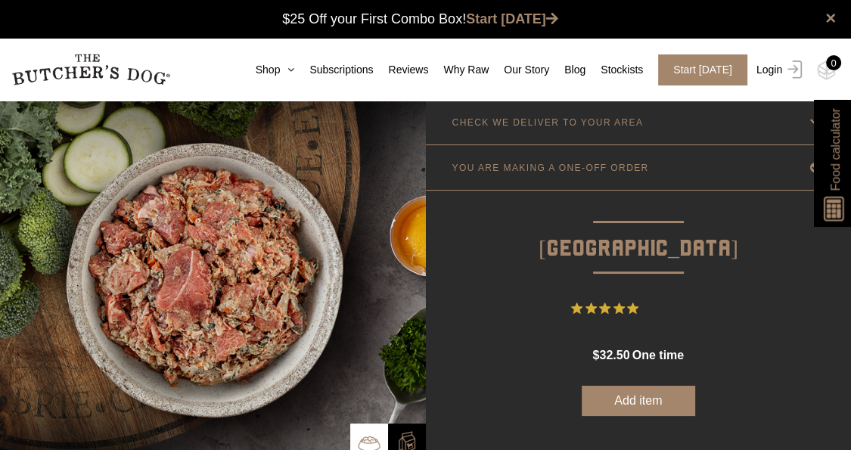
click at [766, 73] on link "Login" at bounding box center [777, 69] width 49 height 31
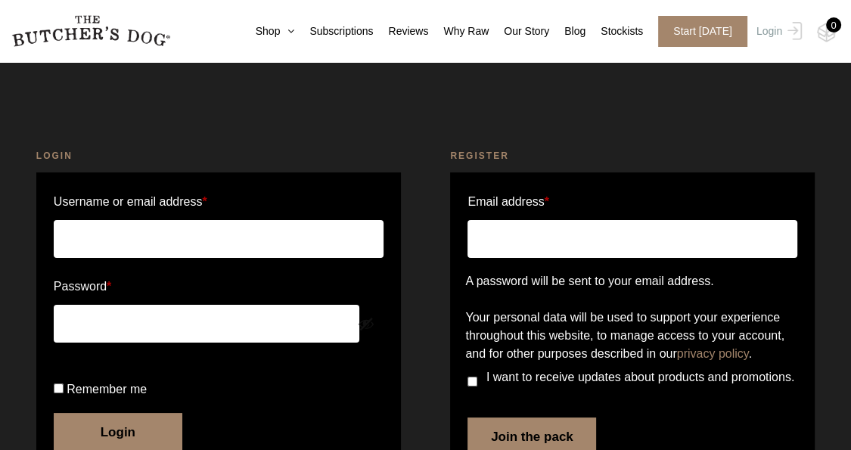
scroll to position [139, 0]
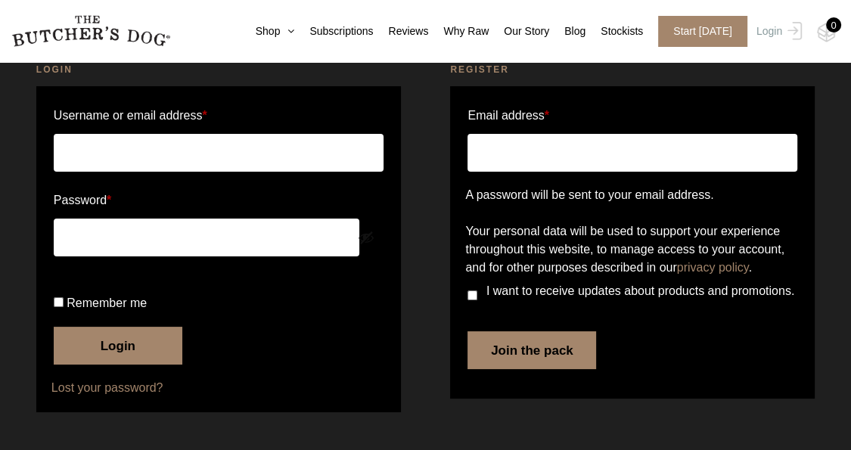
type input "paula@sydtransportservices.com.au"
click at [145, 351] on button "Login" at bounding box center [118, 346] width 129 height 38
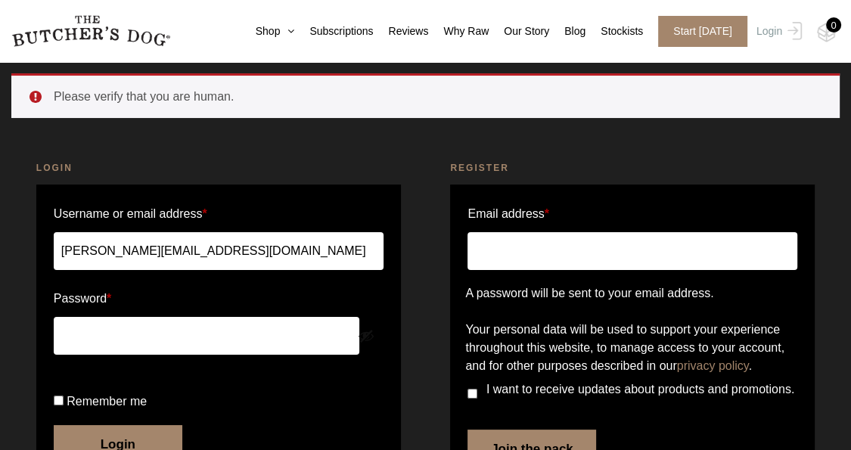
click at [570, 255] on input "Email address *" at bounding box center [633, 251] width 330 height 38
click at [774, 303] on div at bounding box center [632, 303] width 334 height 0
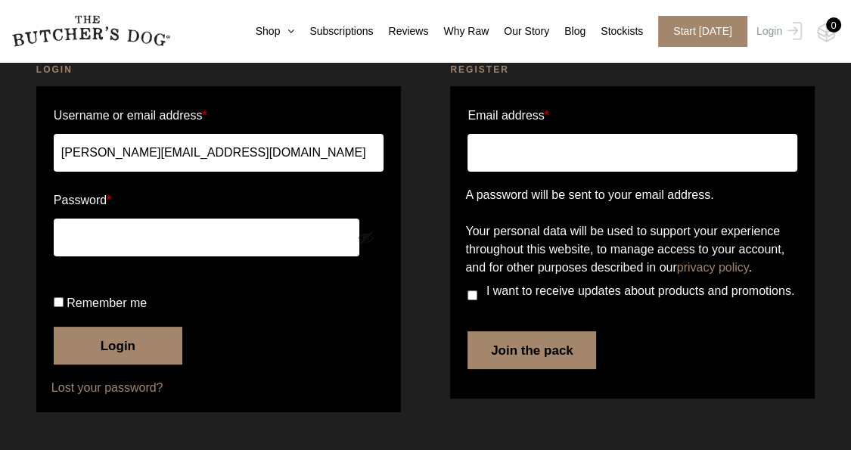
click at [157, 349] on button "Login" at bounding box center [118, 346] width 129 height 38
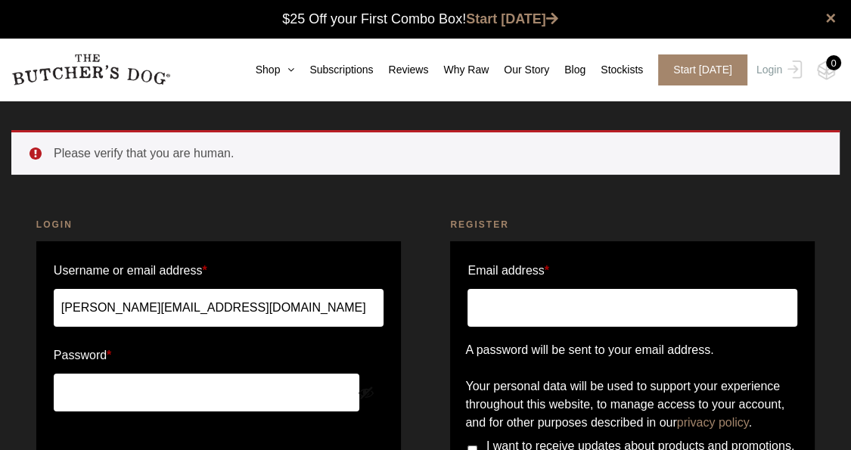
scroll to position [208, 0]
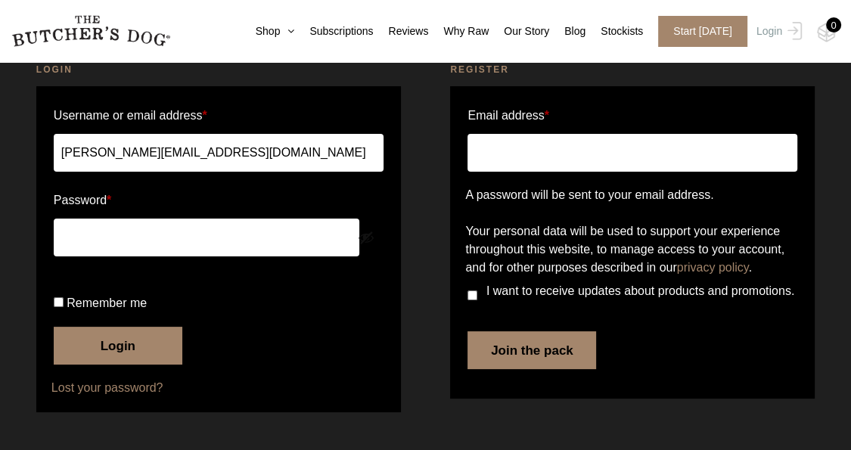
click at [108, 348] on button "Login" at bounding box center [118, 346] width 129 height 38
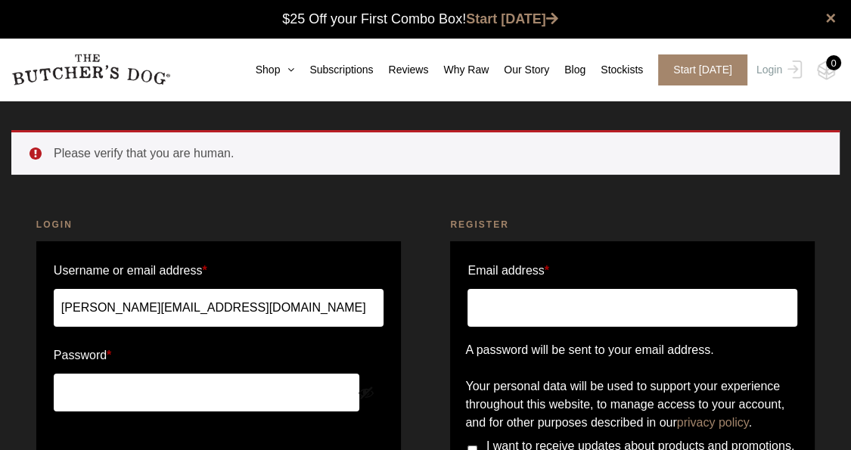
scroll to position [151, 0]
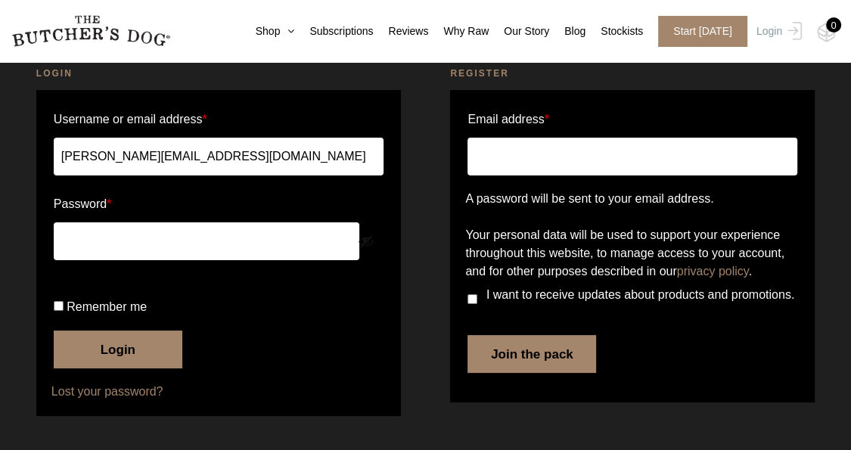
click at [139, 369] on button "Login" at bounding box center [118, 350] width 129 height 38
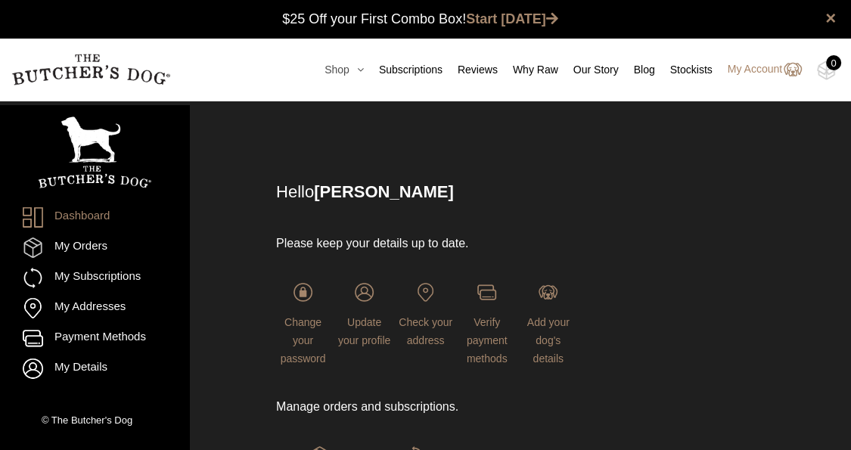
click at [363, 67] on icon at bounding box center [357, 69] width 14 height 11
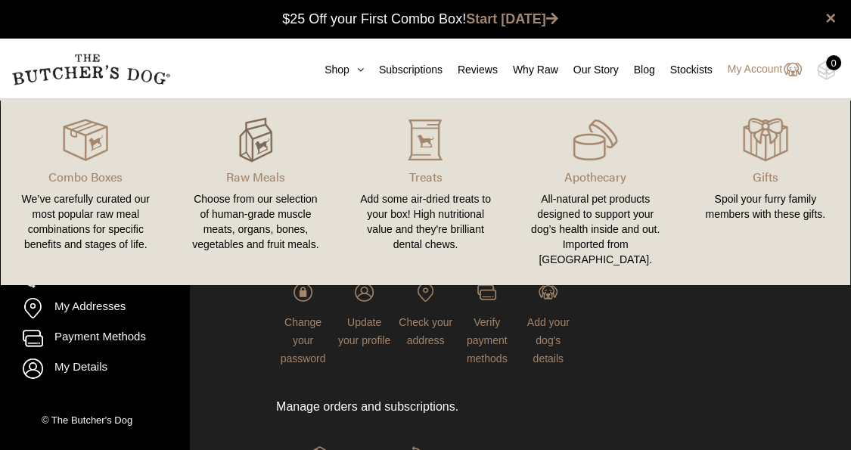
click at [270, 149] on img at bounding box center [255, 139] width 45 height 45
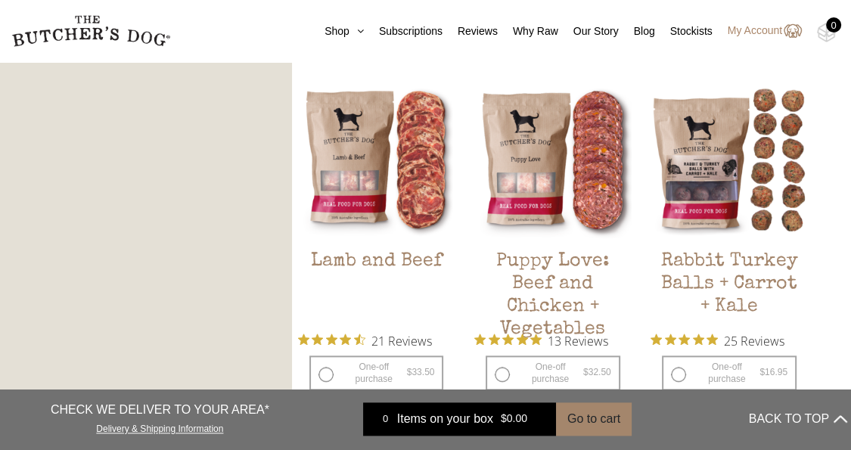
scroll to position [1362, 0]
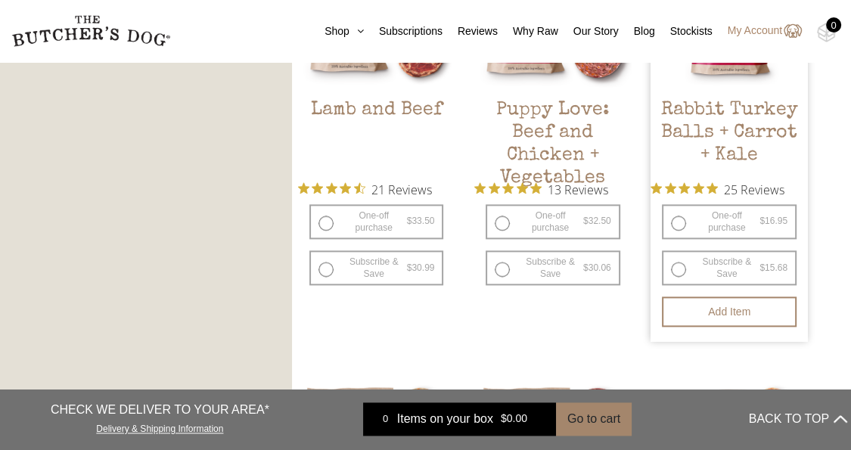
click at [678, 226] on label "One-off purchase $ 16.95 — or subscribe and save 7.5%" at bounding box center [729, 221] width 135 height 35
radio input "true"
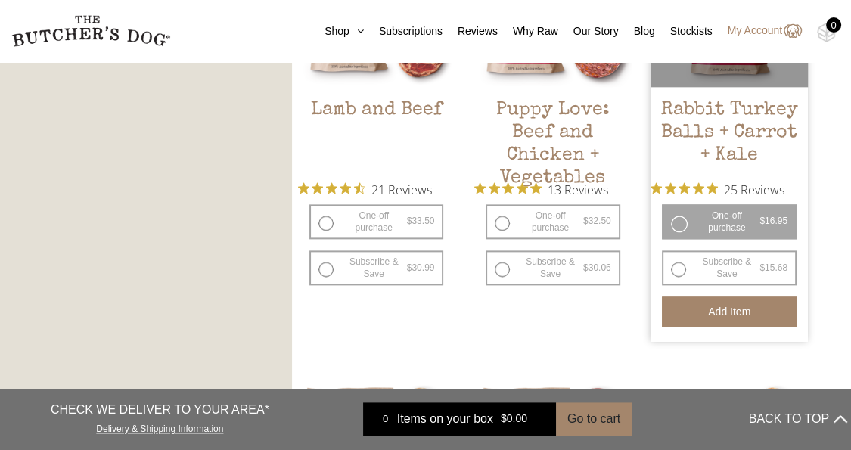
click at [744, 313] on button "Add item" at bounding box center [729, 312] width 135 height 30
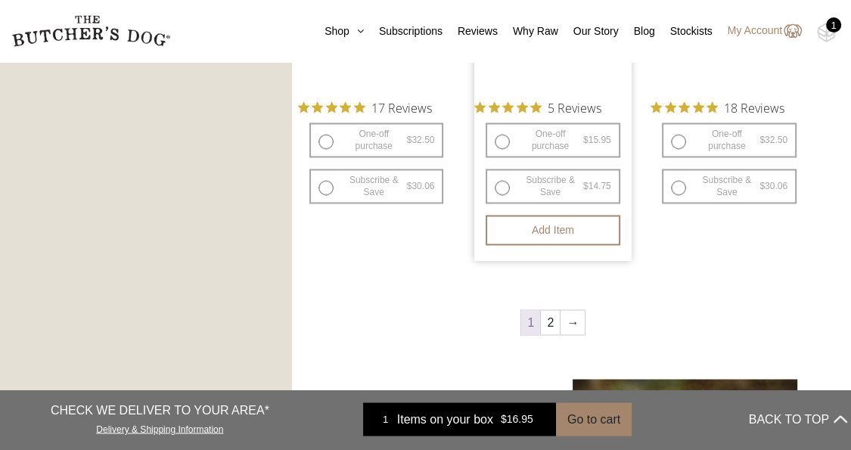
scroll to position [2043, 0]
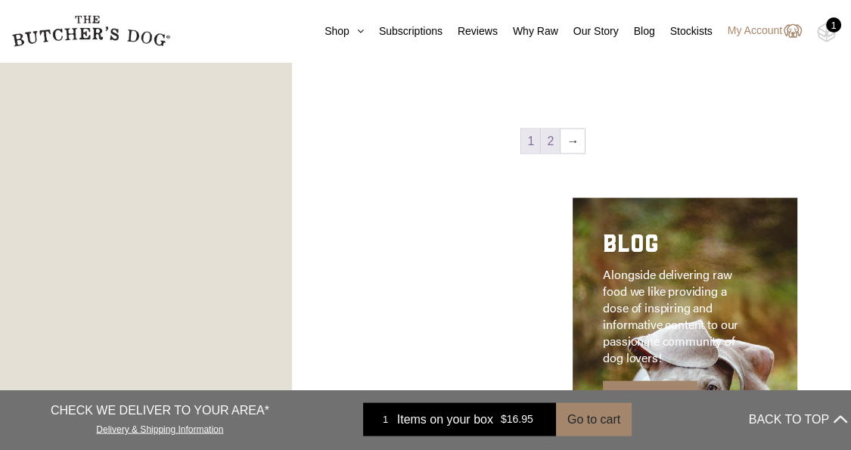
click at [547, 145] on link "2" at bounding box center [550, 141] width 19 height 24
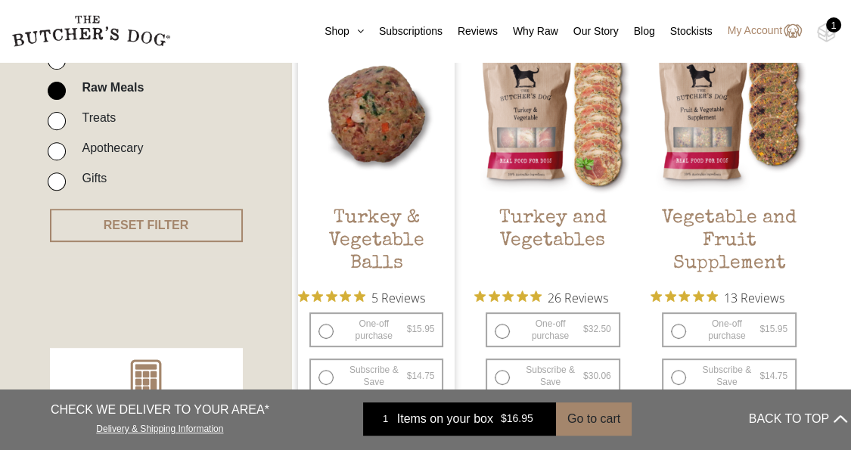
scroll to position [569, 0]
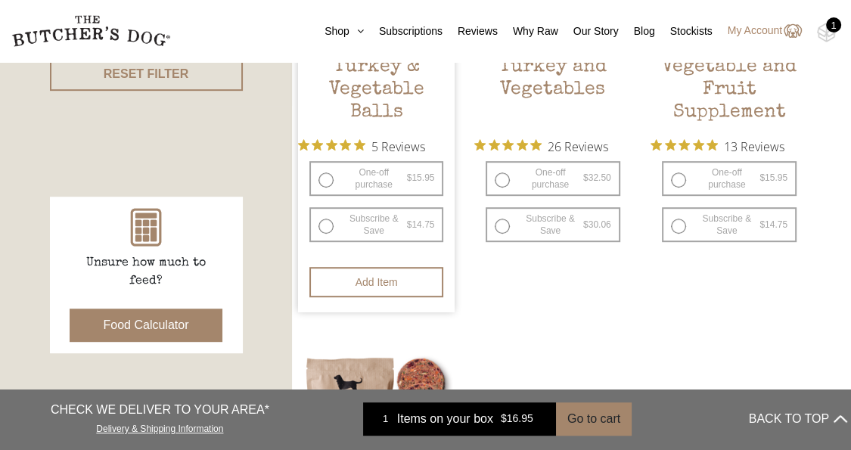
click at [325, 180] on label "One-off purchase $ 15.95 — or subscribe and save 7.5%" at bounding box center [376, 178] width 135 height 35
radio input "true"
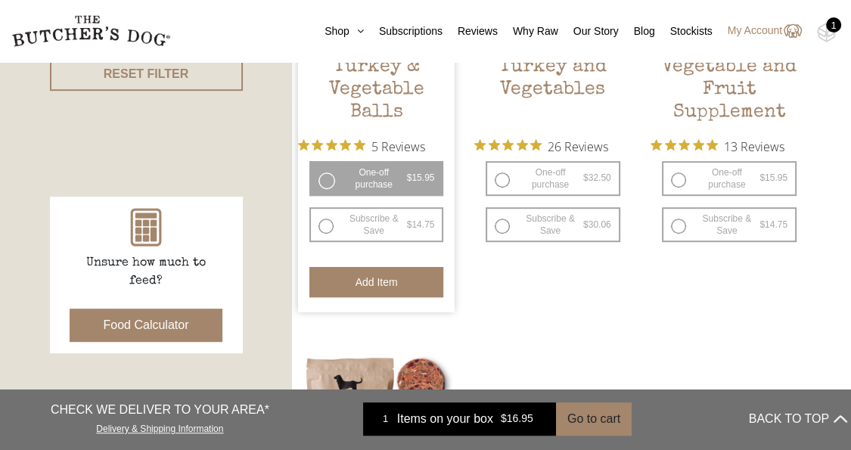
click at [383, 285] on button "Add item" at bounding box center [376, 282] width 135 height 30
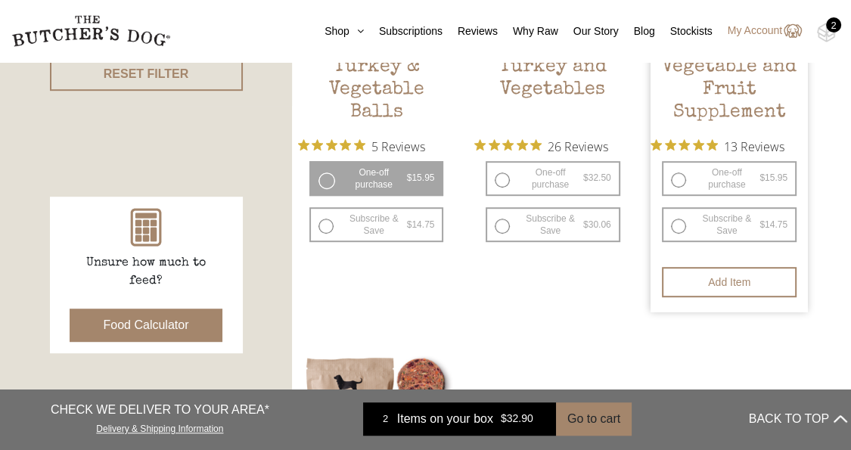
scroll to position [342, 0]
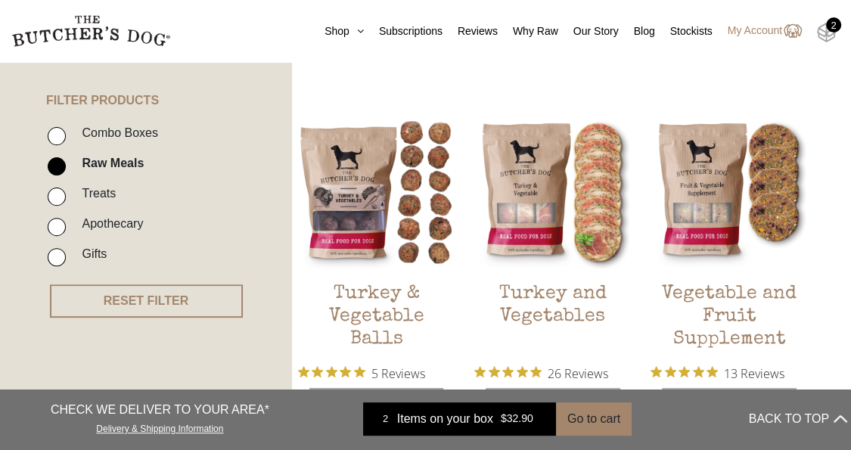
click at [824, 33] on img at bounding box center [826, 33] width 19 height 20
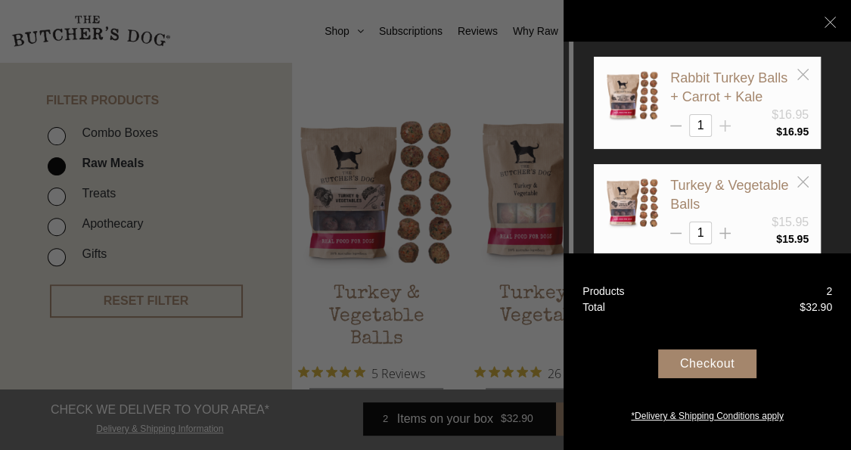
click at [726, 128] on icon at bounding box center [725, 125] width 11 height 11
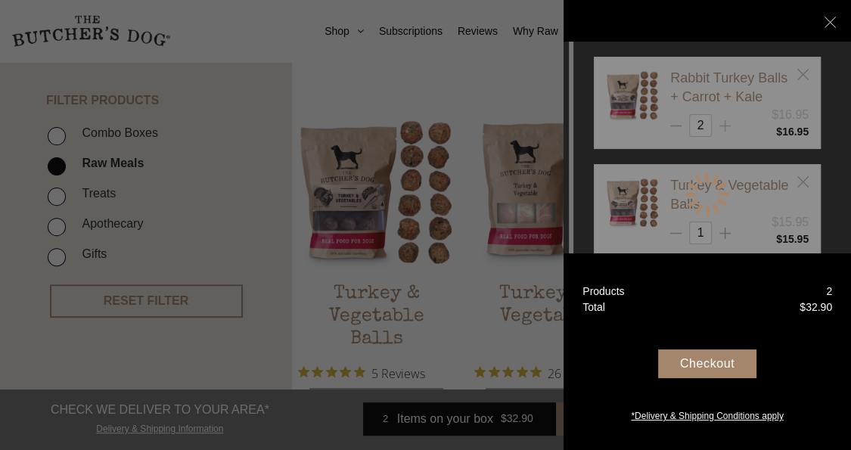
click at [726, 128] on div at bounding box center [707, 194] width 227 height 275
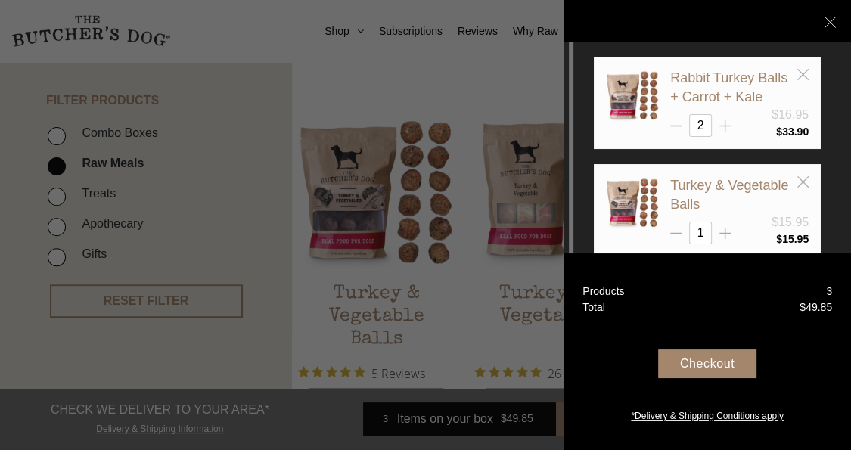
click at [726, 124] on line at bounding box center [726, 125] width 0 height 11
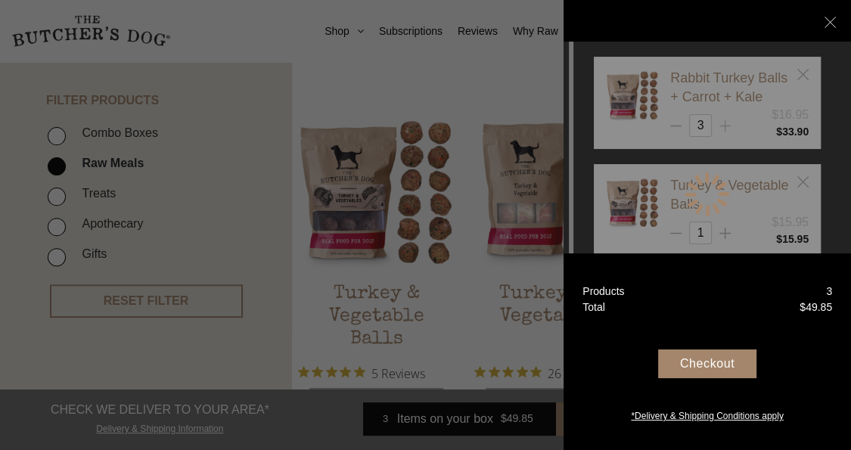
click at [725, 124] on div at bounding box center [707, 194] width 227 height 275
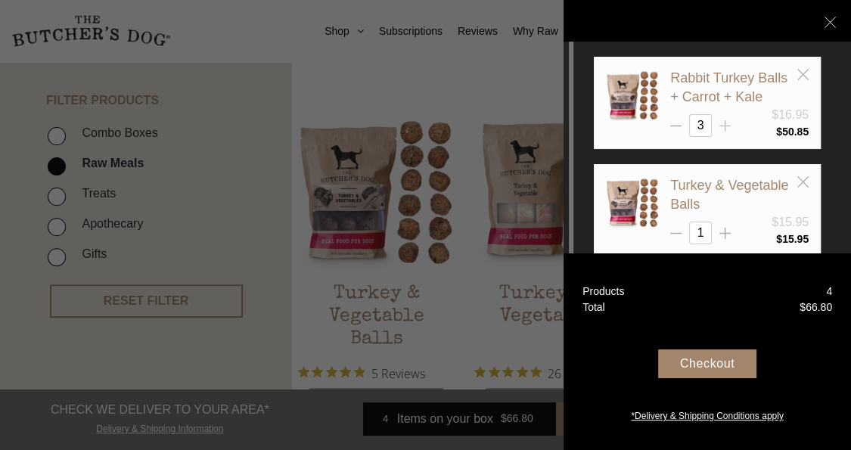
click at [726, 128] on icon at bounding box center [725, 125] width 11 height 11
type input "5"
click at [727, 236] on icon at bounding box center [725, 233] width 11 height 11
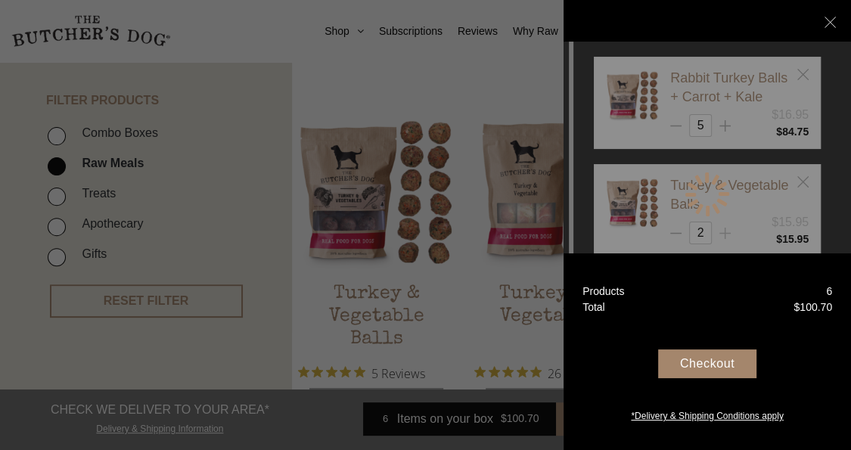
click at [727, 236] on div at bounding box center [707, 194] width 227 height 275
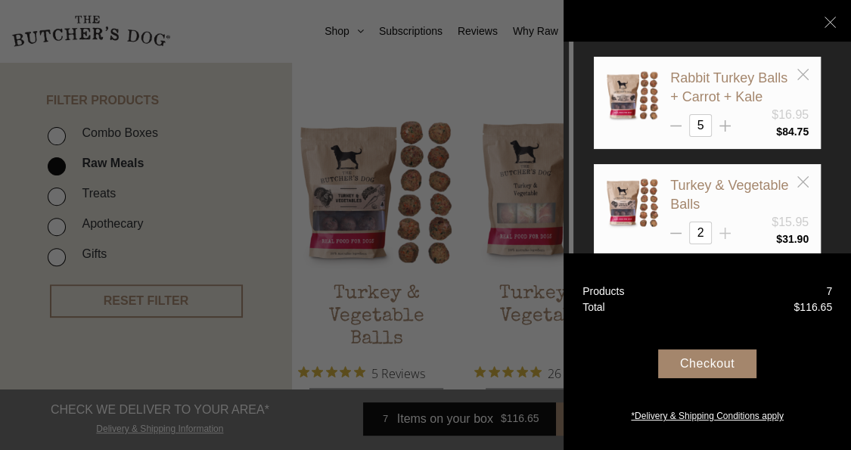
click at [727, 236] on icon at bounding box center [725, 233] width 11 height 11
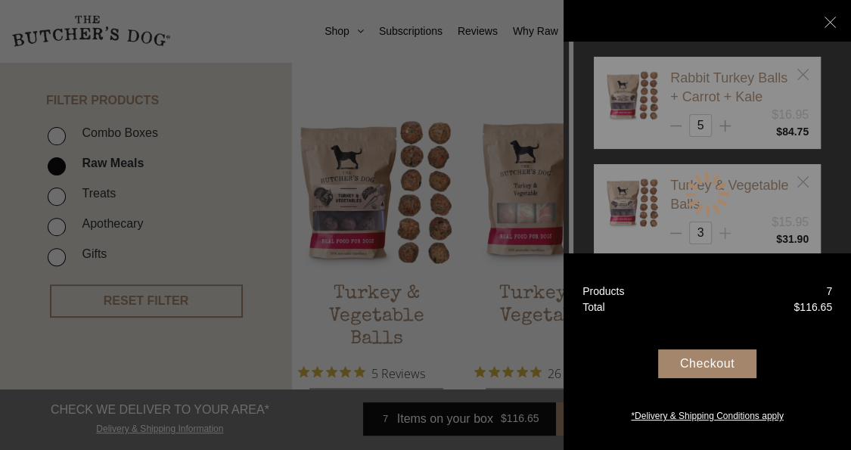
click at [727, 236] on div at bounding box center [707, 194] width 227 height 275
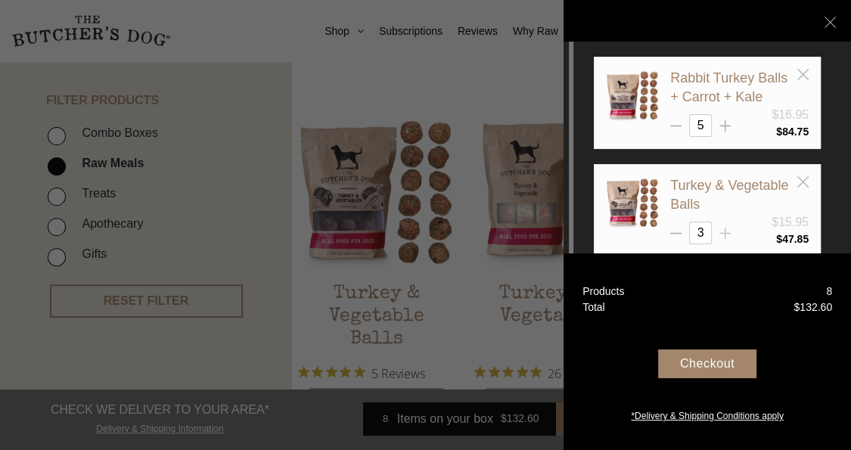
click at [727, 236] on icon at bounding box center [725, 233] width 11 height 11
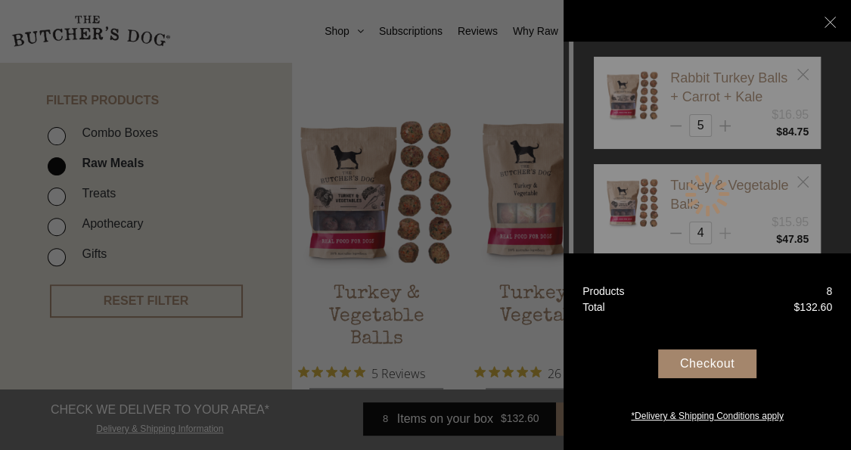
click at [727, 236] on div at bounding box center [707, 194] width 227 height 275
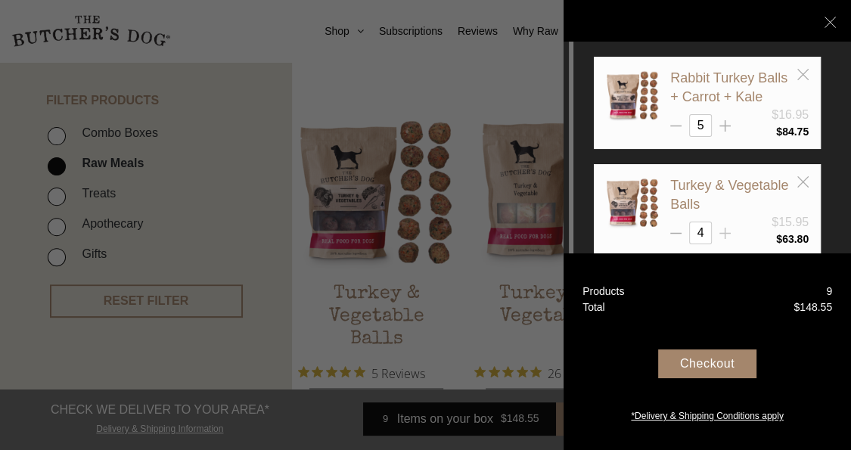
click at [726, 236] on icon at bounding box center [725, 233] width 11 height 11
type input "5"
click at [712, 364] on div "Checkout" at bounding box center [707, 364] width 98 height 29
